Goal: Task Accomplishment & Management: Complete application form

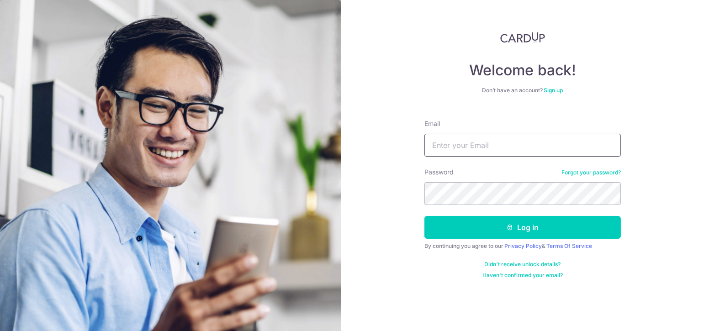
drag, startPoint x: 0, startPoint y: 0, endPoint x: 465, endPoint y: 151, distance: 488.5
click at [465, 151] on input "Email" at bounding box center [522, 145] width 196 height 23
drag, startPoint x: 473, startPoint y: 143, endPoint x: 355, endPoint y: 143, distance: 118.3
click at [355, 143] on div "Welcome back! Don’t have an account? Sign up Email [EMAIL_ADDRESS][DOMAIN_NAME]…" at bounding box center [522, 165] width 363 height 331
type input "[DOMAIN_NAME]"
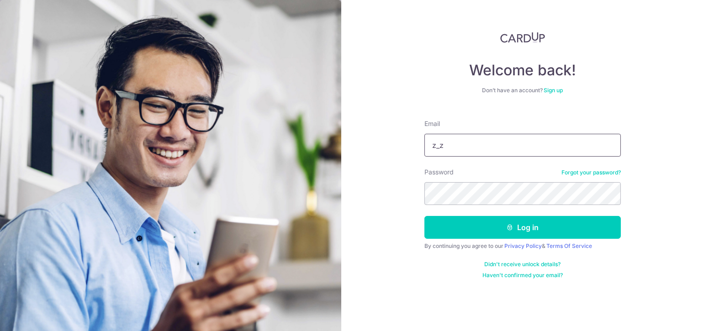
type input "[EMAIL_ADDRESS][DOMAIN_NAME]"
click at [424, 216] on button "Log in" at bounding box center [522, 227] width 196 height 23
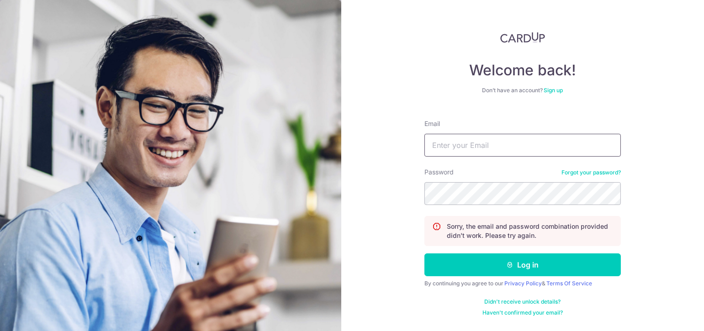
click at [512, 143] on input "Email" at bounding box center [522, 145] width 196 height 23
type input "z_zhangmin_89@hotmail.com"
click at [424, 254] on button "Log in" at bounding box center [522, 265] width 196 height 23
click at [590, 175] on link "Forgot your password?" at bounding box center [590, 172] width 59 height 7
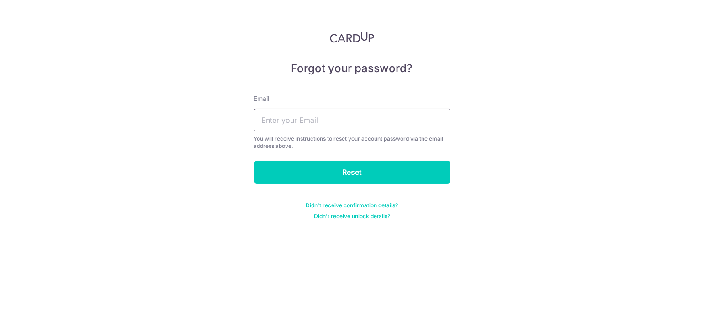
click at [411, 125] on input "text" at bounding box center [352, 120] width 196 height 23
type input "[EMAIL_ADDRESS][DOMAIN_NAME]"
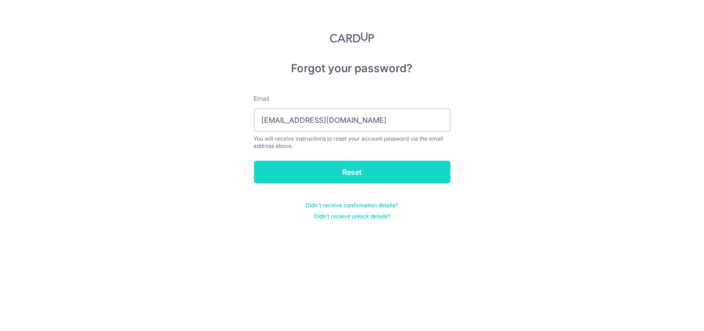
click at [392, 165] on input "Reset" at bounding box center [352, 172] width 196 height 23
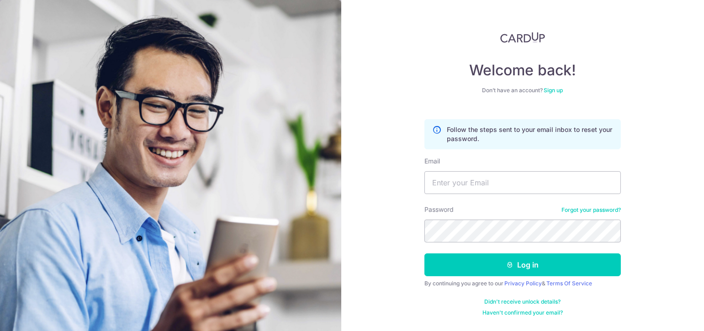
click at [531, 310] on link "Haven't confirmed your email?" at bounding box center [522, 312] width 80 height 7
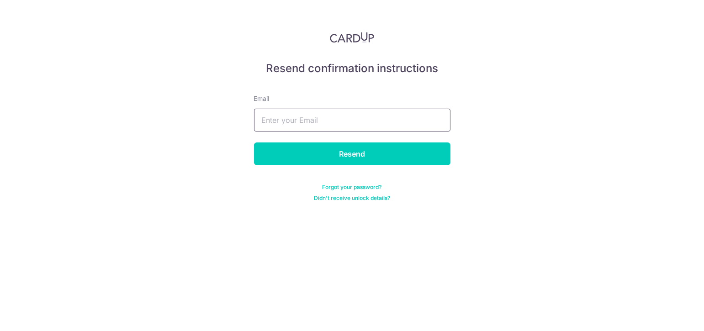
click at [432, 126] on input "text" at bounding box center [352, 120] width 196 height 23
click at [561, 72] on div "Resend confirmation instructions Email [GEOGRAPHIC_DATA] Forgot your password? …" at bounding box center [352, 165] width 704 height 331
click at [349, 34] on img at bounding box center [352, 37] width 45 height 11
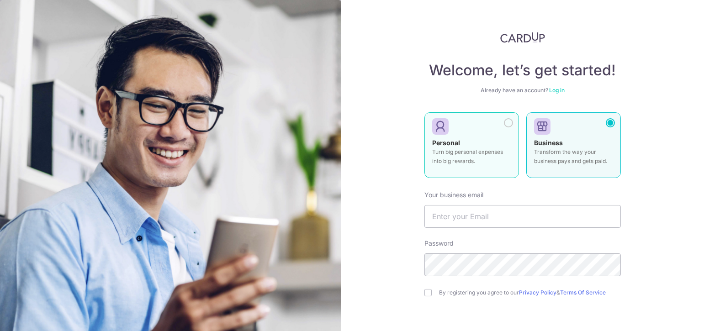
click at [508, 144] on div "Personal Turn big personal expenses into big rewards." at bounding box center [471, 154] width 79 height 32
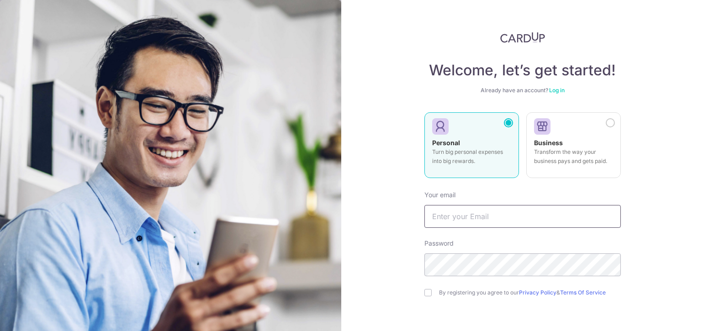
click at [541, 212] on input "text" at bounding box center [522, 216] width 196 height 23
type input "[EMAIL_ADDRESS][DOMAIN_NAME]"
click at [426, 293] on input "checkbox" at bounding box center [427, 292] width 7 height 7
checkbox input "true"
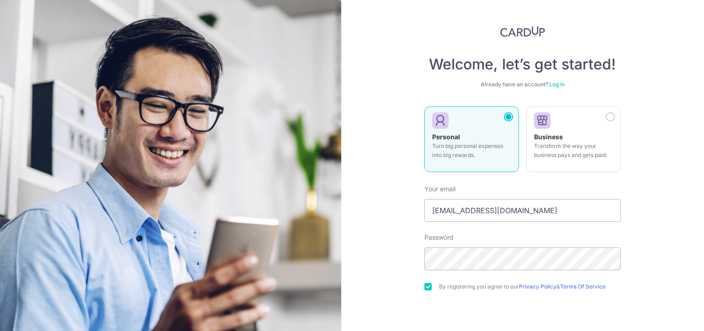
scroll to position [67, 0]
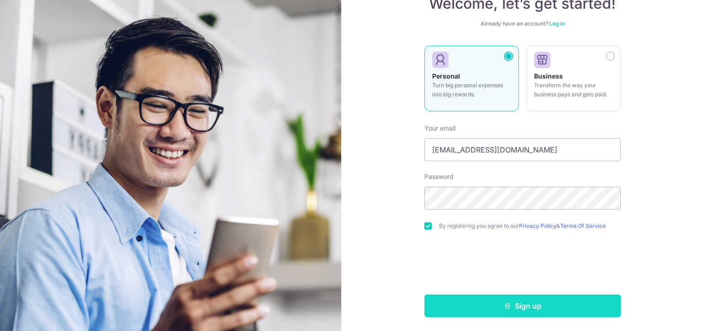
click at [508, 305] on icon "submit" at bounding box center [507, 305] width 7 height 7
